Goal: Complete application form

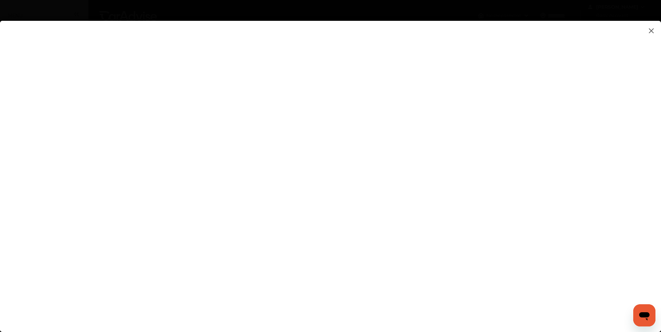
click at [474, 212] on flutter-view at bounding box center [330, 169] width 661 height 297
click at [474, 212] on input at bounding box center [467, 209] width 144 height 9
type input "**********"
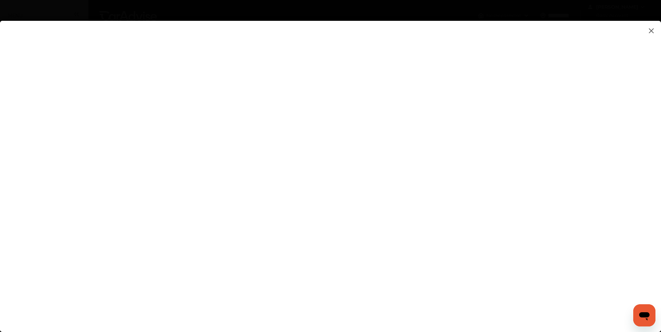
click at [483, 250] on flutter-view at bounding box center [330, 169] width 661 height 297
click at [549, 249] on flutter-view at bounding box center [330, 169] width 661 height 297
click at [441, 229] on flutter-view at bounding box center [330, 169] width 661 height 297
click at [446, 226] on textarea at bounding box center [467, 224] width 144 height 9
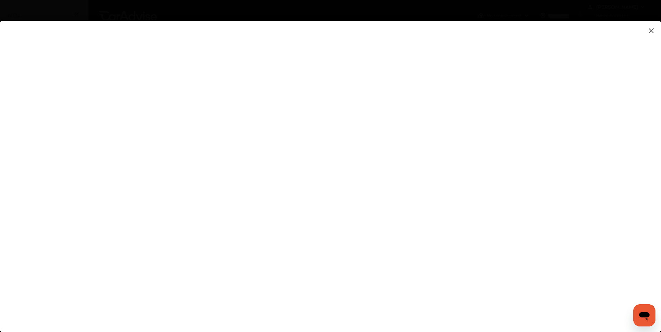
click at [437, 251] on flutter-view at bounding box center [330, 169] width 661 height 297
click at [439, 223] on flutter-view at bounding box center [330, 169] width 661 height 297
click at [439, 223] on textarea at bounding box center [467, 224] width 144 height 9
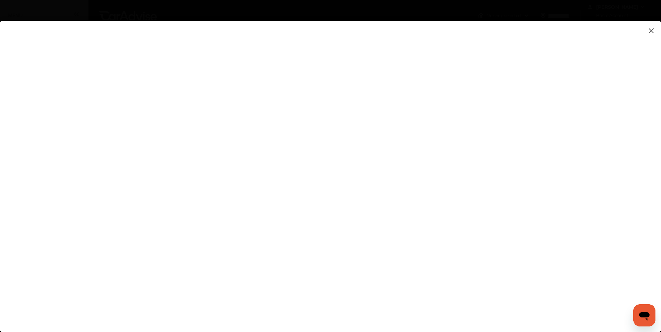
click at [439, 223] on textarea at bounding box center [467, 224] width 144 height 9
click at [423, 226] on textarea at bounding box center [467, 224] width 144 height 9
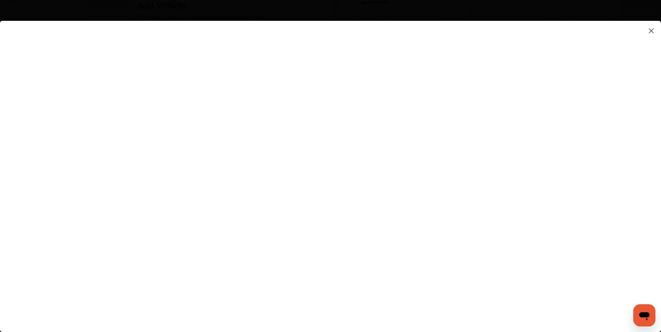
click at [423, 226] on textarea at bounding box center [467, 224] width 144 height 9
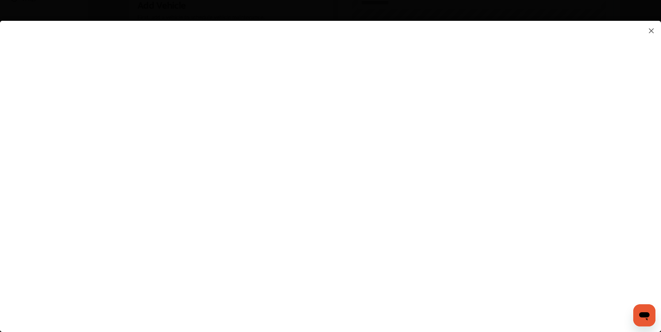
click at [423, 226] on textarea at bounding box center [467, 224] width 144 height 9
